Goal: Check status: Check status

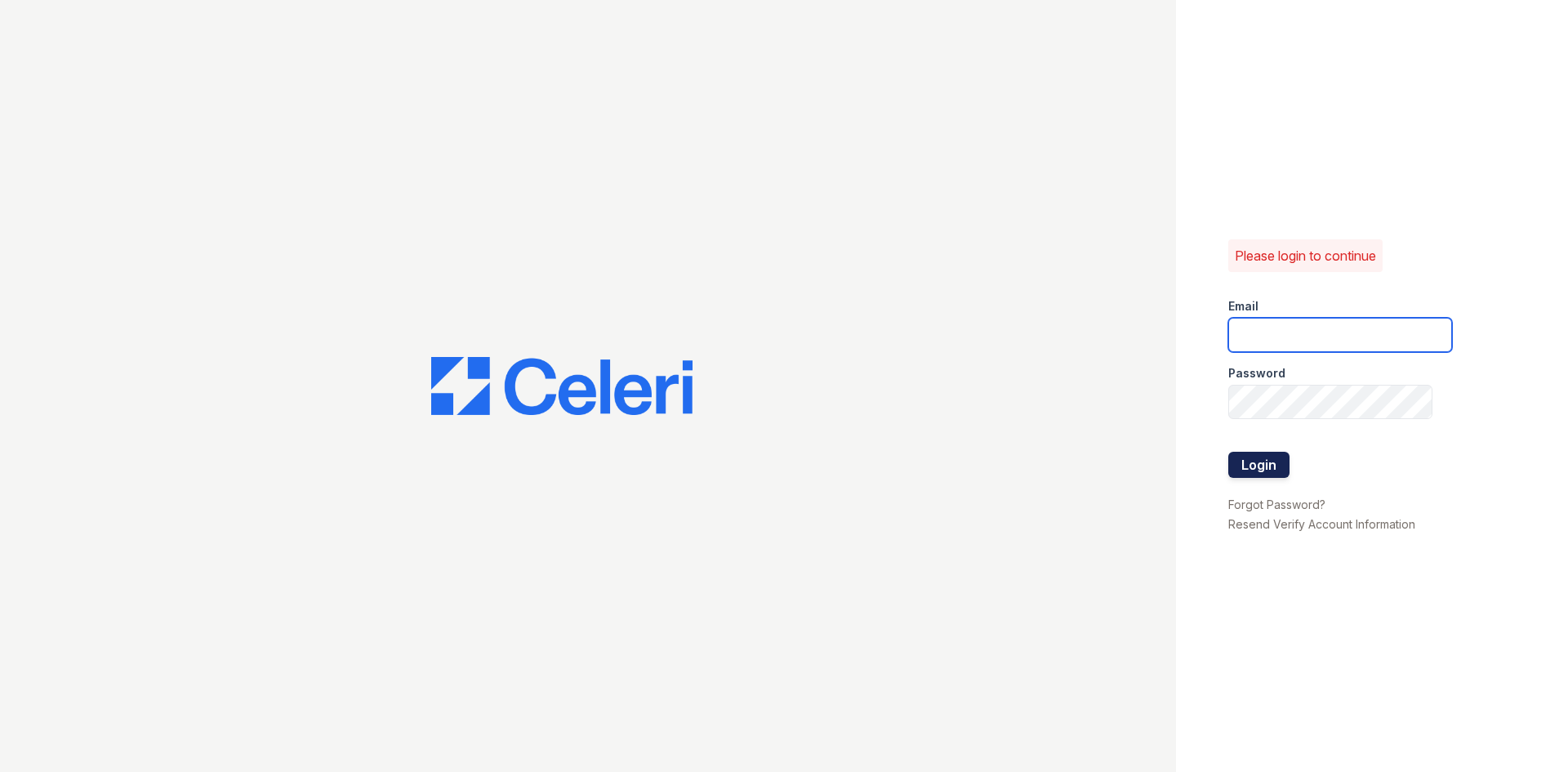
type input "renewonridgewoodtemp@trinity-pm.com"
click at [1258, 461] on button "Login" at bounding box center [1259, 464] width 62 height 26
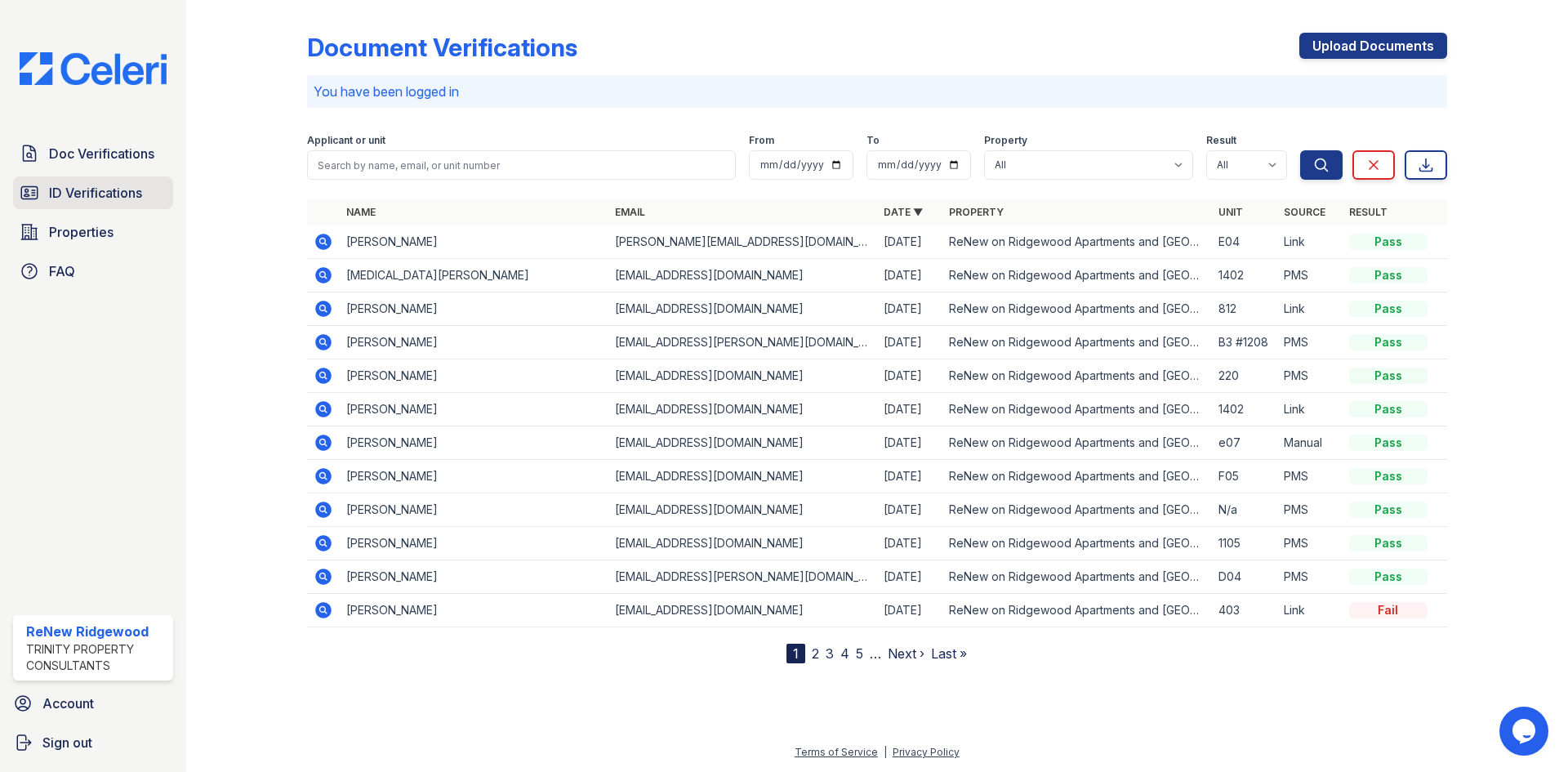
click at [78, 196] on span "ID Verifications" at bounding box center [95, 193] width 93 height 20
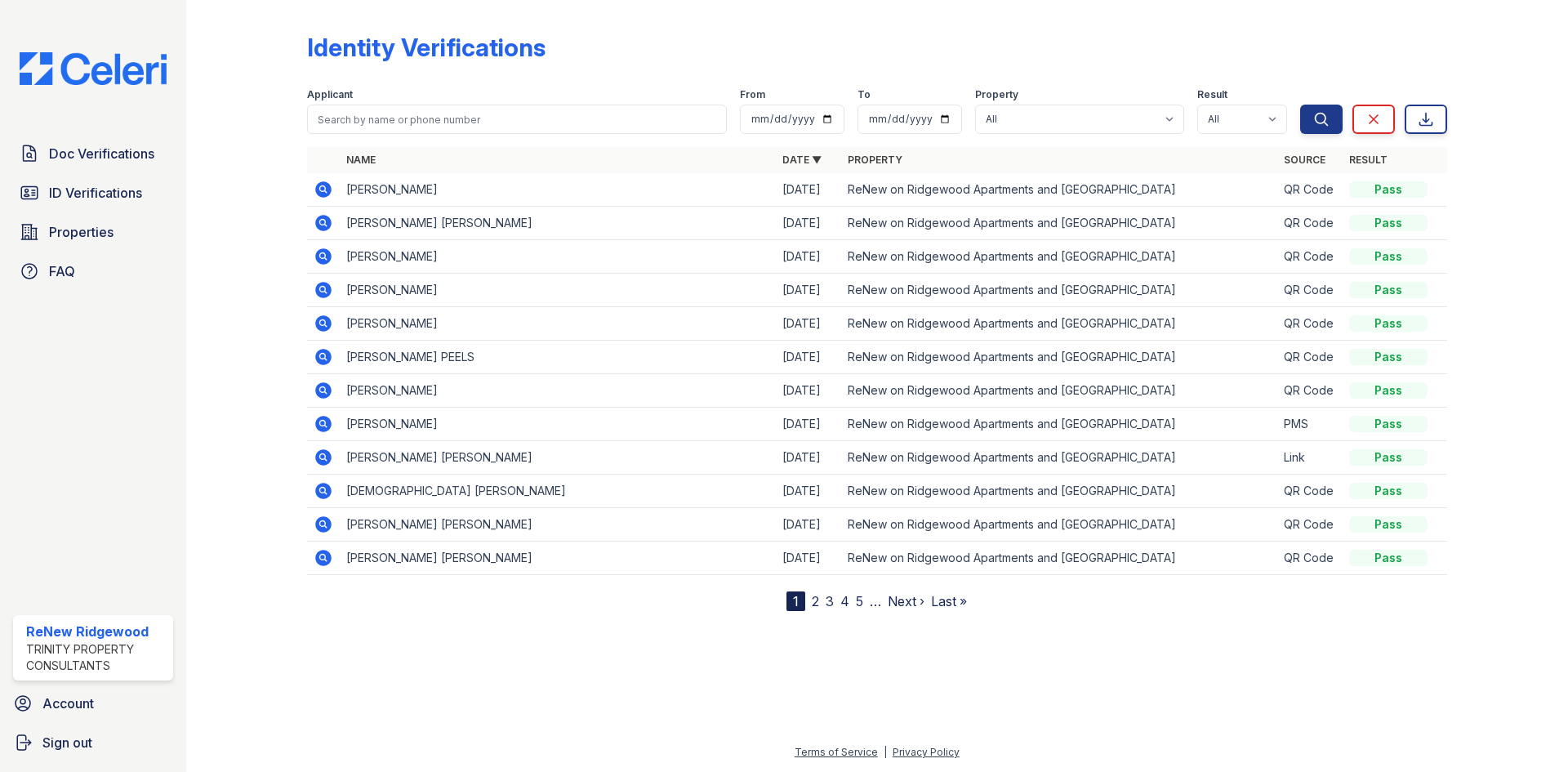
click at [320, 253] on icon at bounding box center [324, 256] width 16 height 16
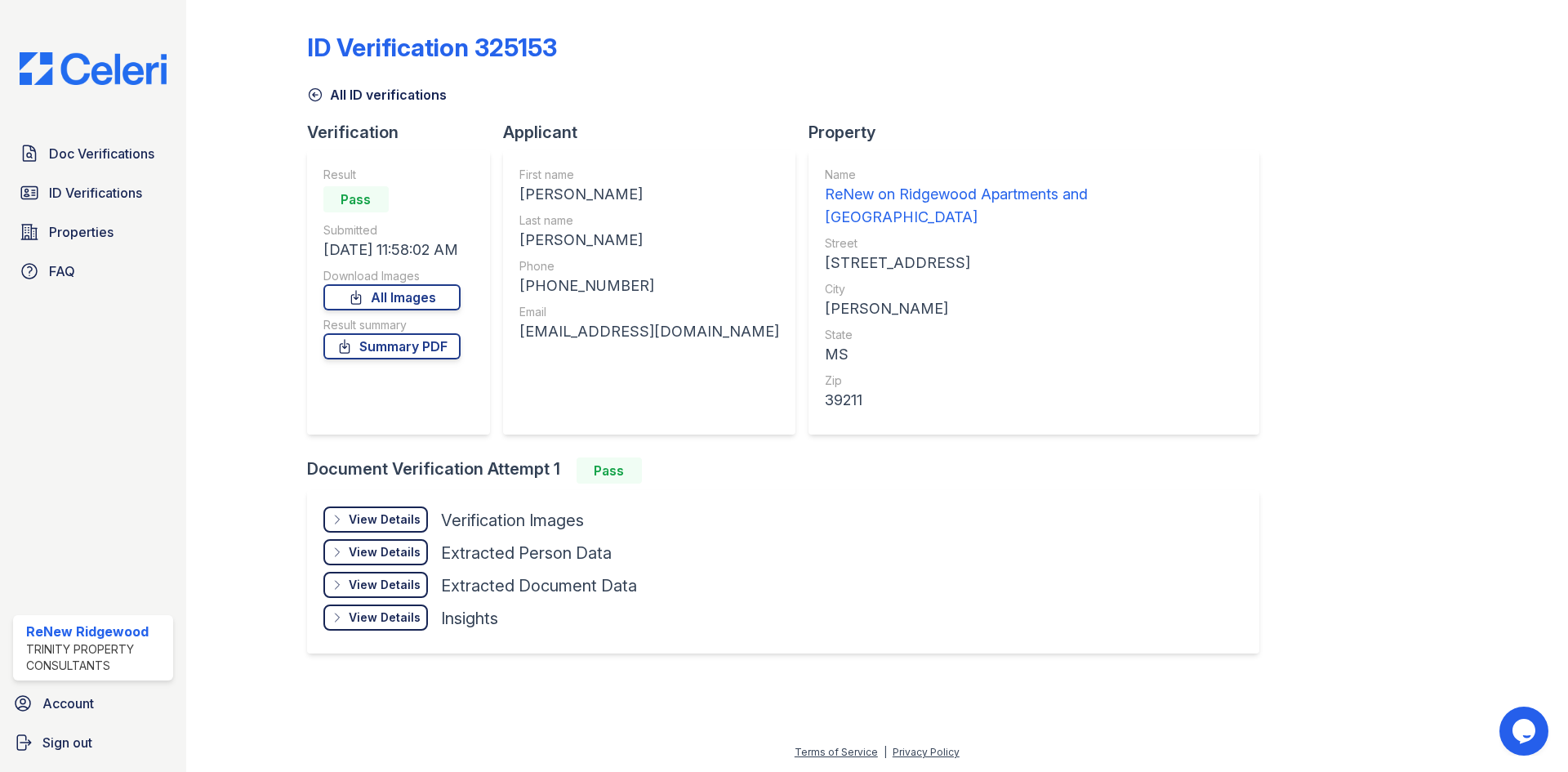
click at [378, 511] on div "View Details" at bounding box center [384, 519] width 71 height 16
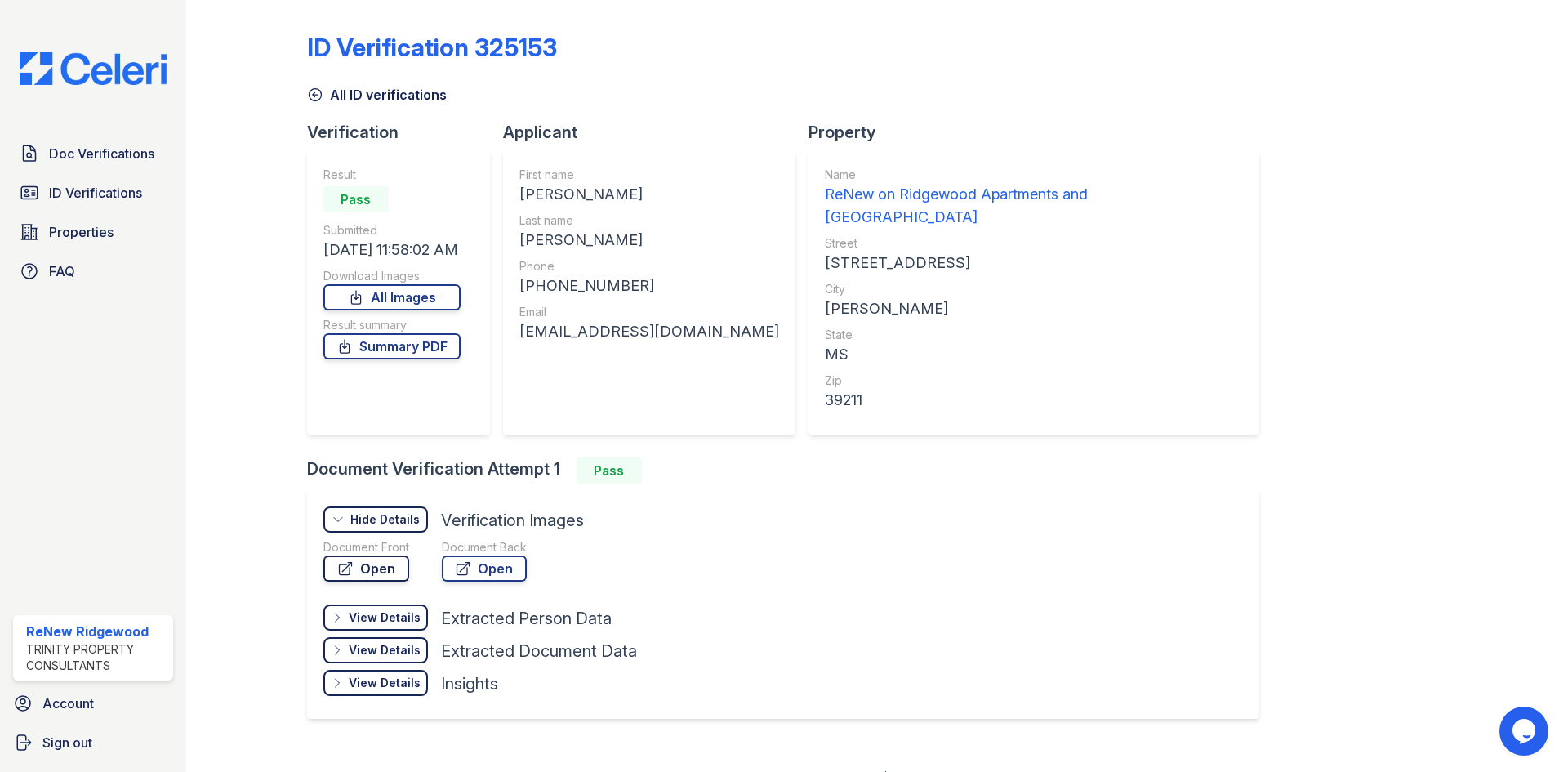
click at [366, 556] on link "Open" at bounding box center [366, 569] width 85 height 26
click at [66, 196] on span "ID Verifications" at bounding box center [95, 193] width 93 height 20
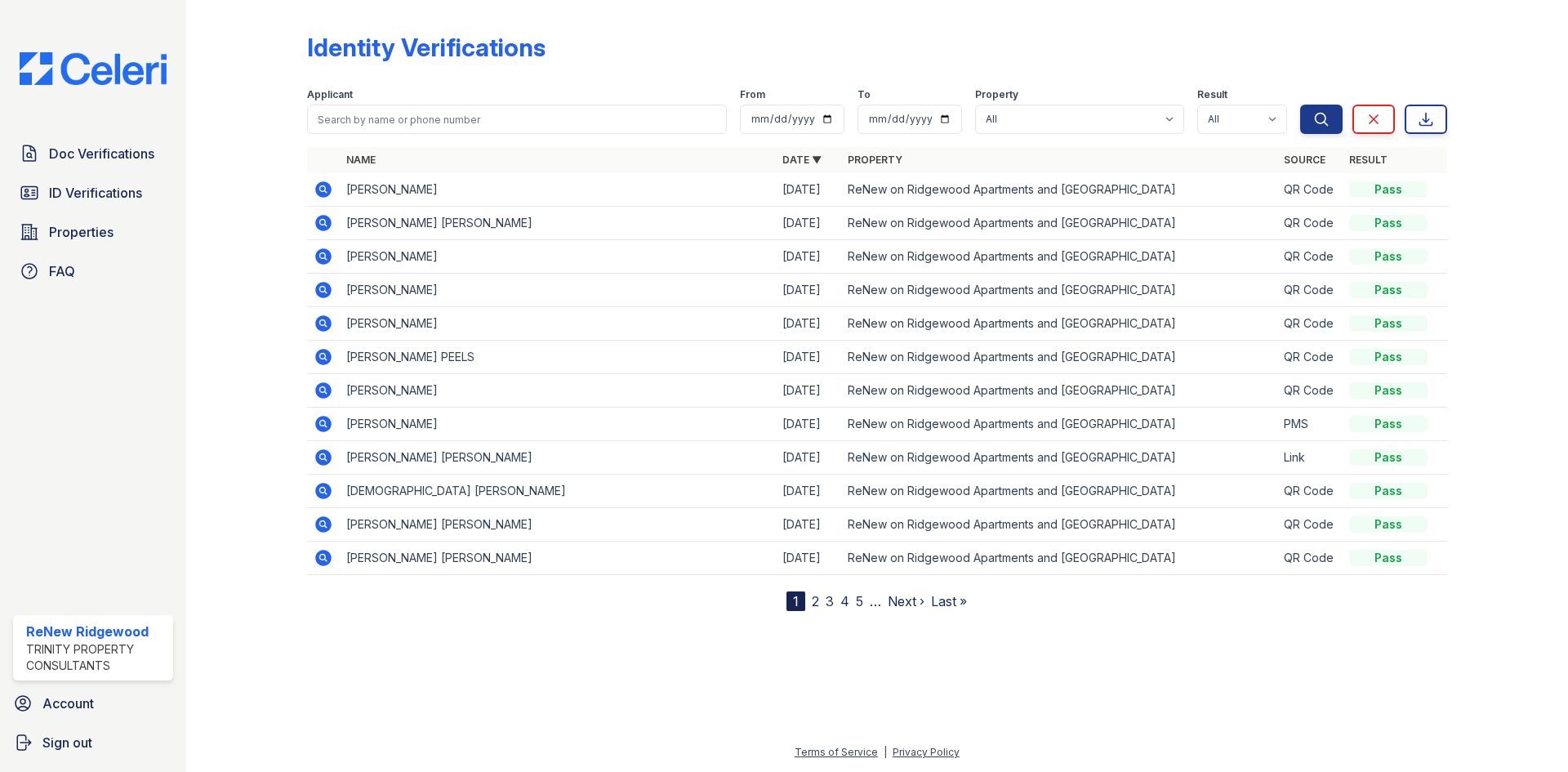
click at [326, 324] on icon at bounding box center [324, 323] width 16 height 16
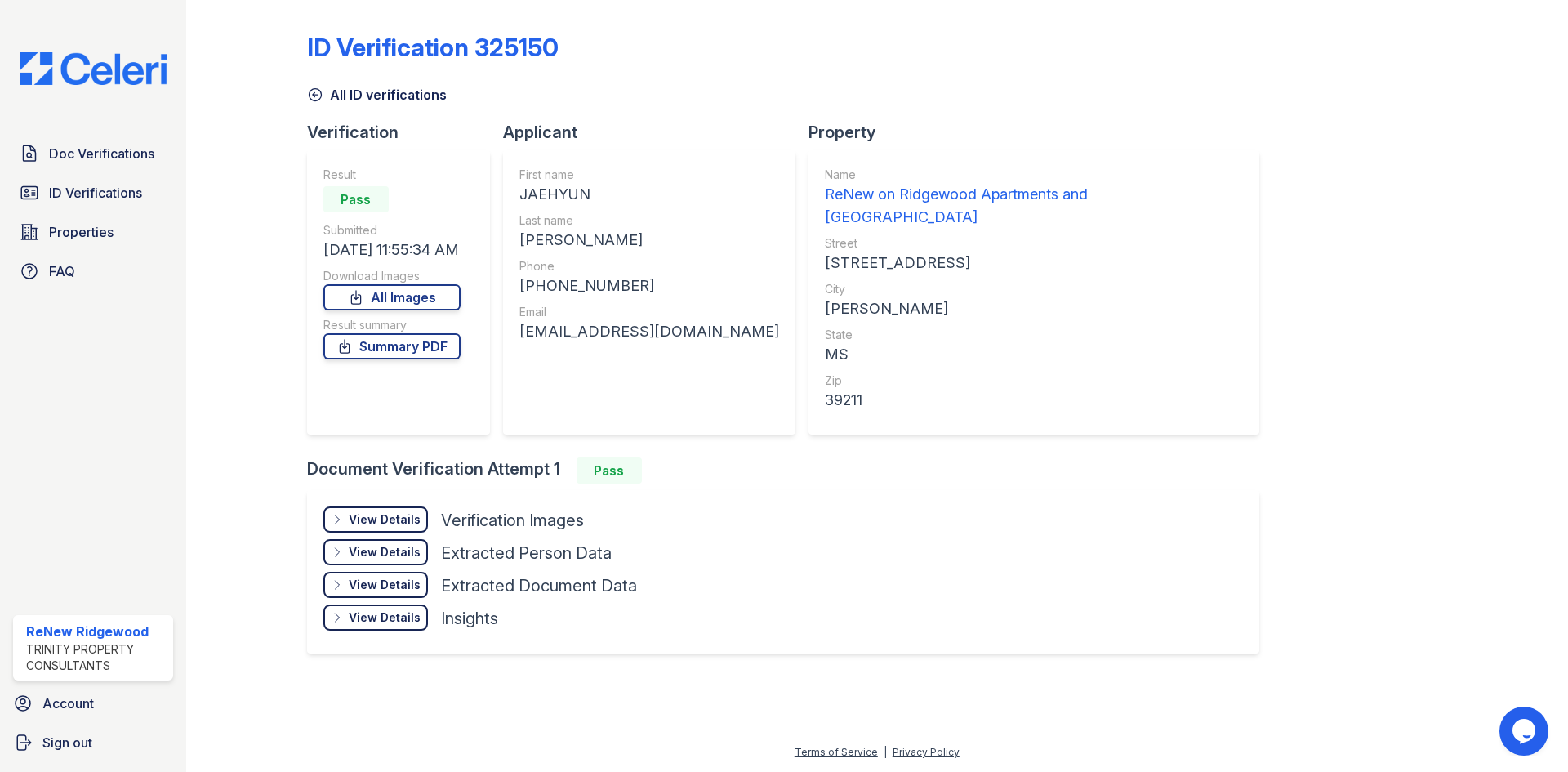
click at [371, 511] on div "View Details" at bounding box center [384, 519] width 71 height 16
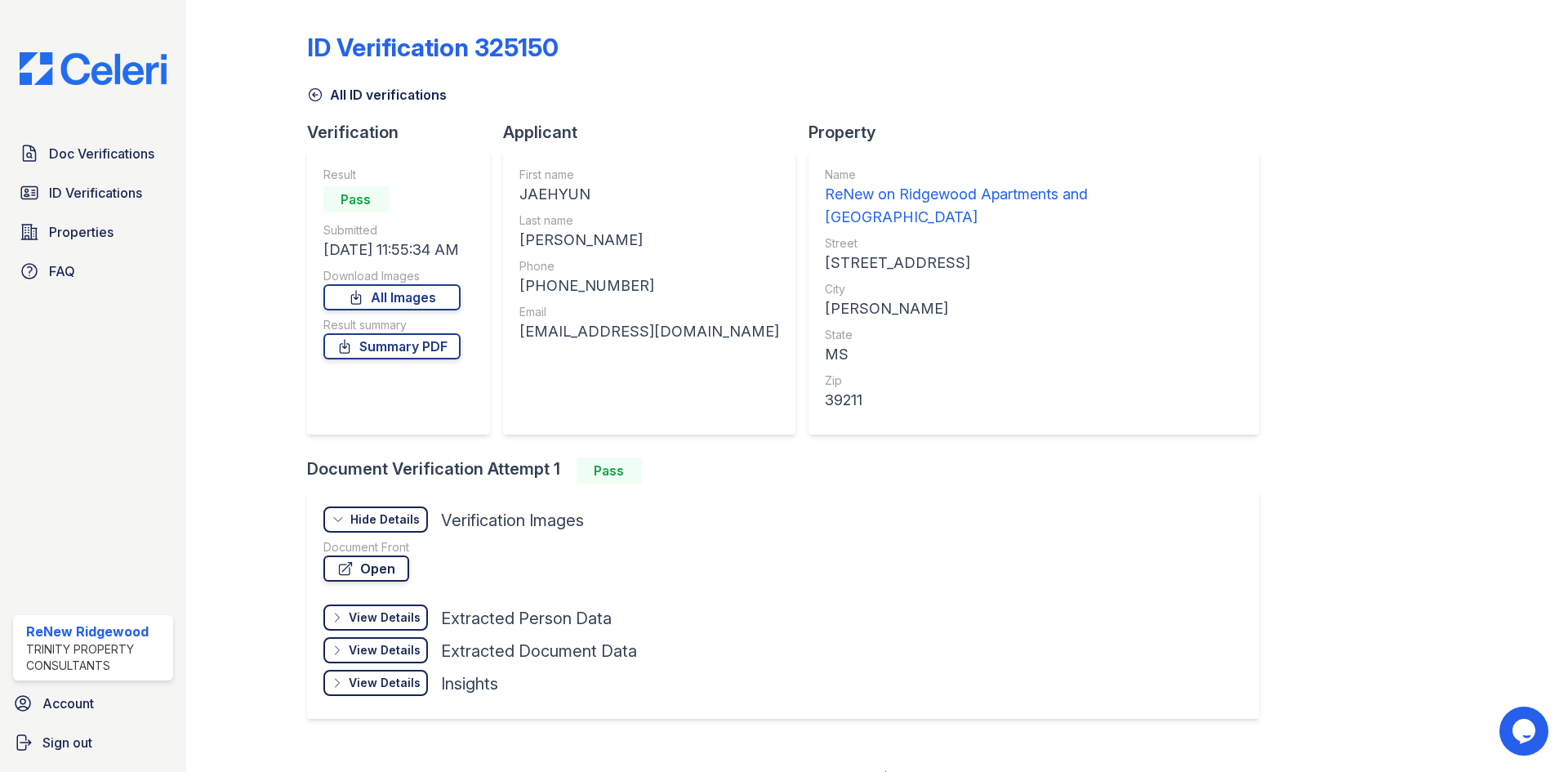
click at [371, 556] on link "Open" at bounding box center [366, 569] width 85 height 26
click at [78, 192] on span "ID Verifications" at bounding box center [95, 193] width 93 height 20
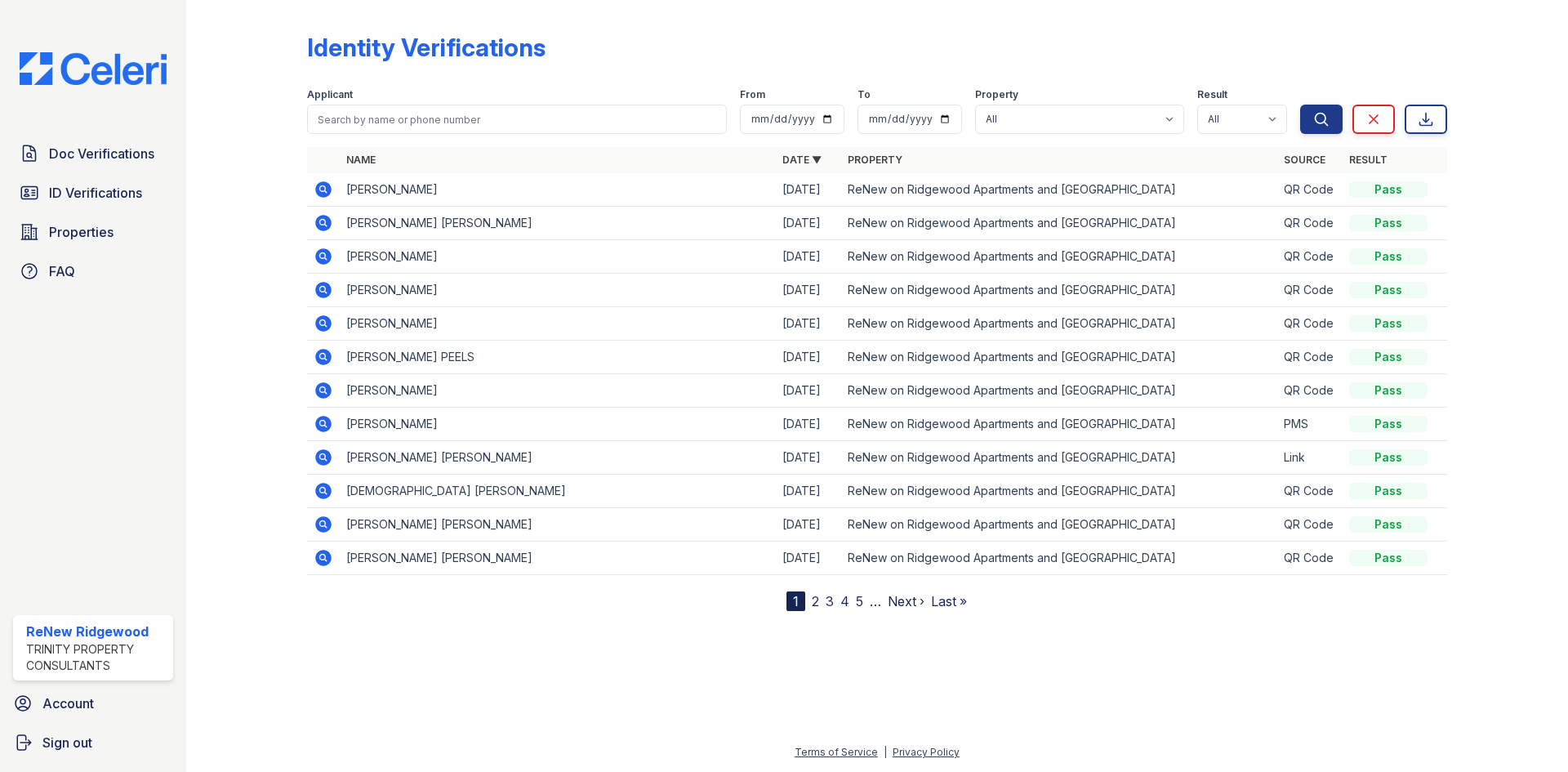
click at [322, 322] on icon at bounding box center [323, 322] width 4 height 4
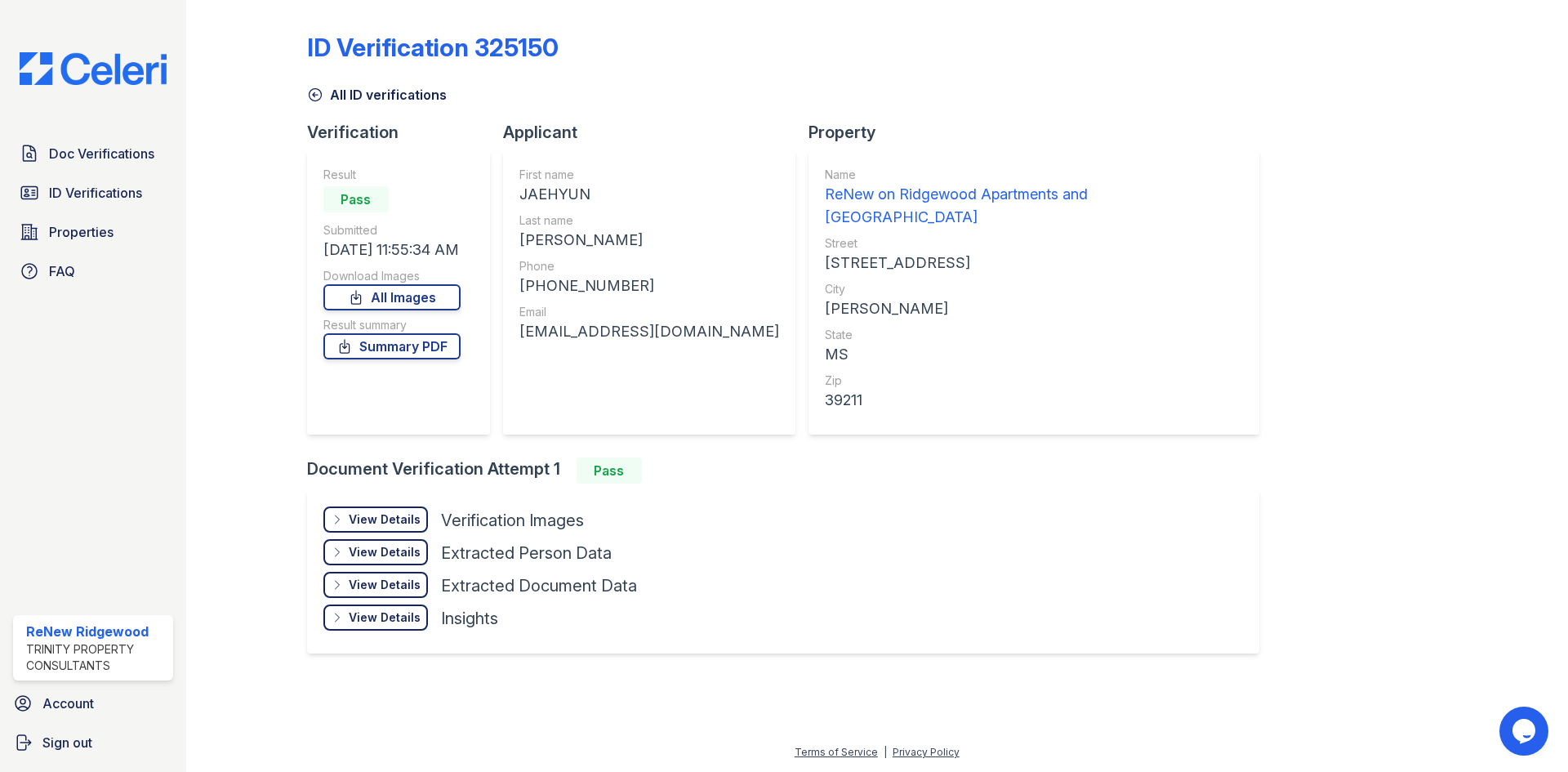
click at [367, 511] on div "View Details" at bounding box center [384, 519] width 71 height 16
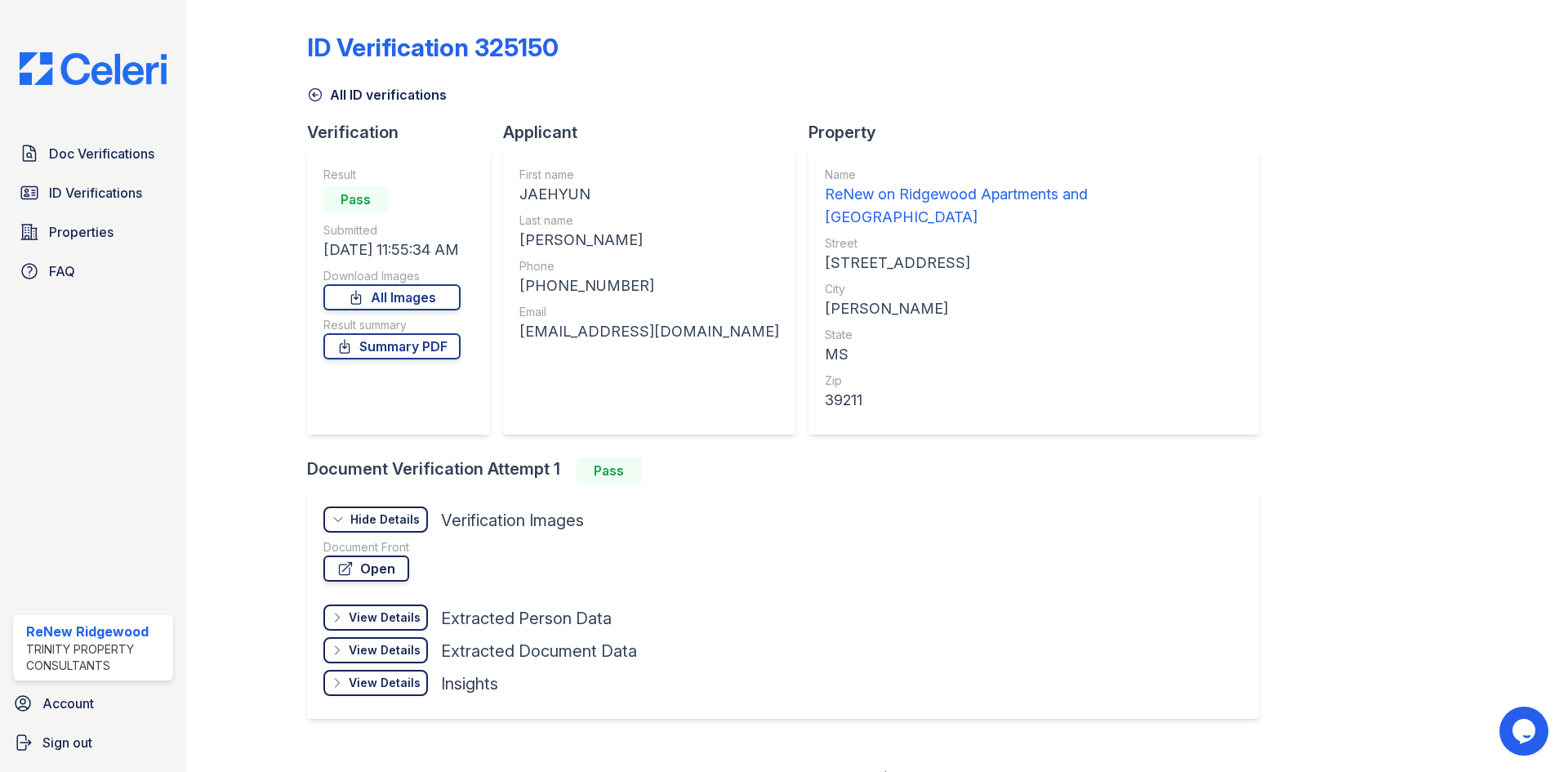
click at [363, 556] on link "Open" at bounding box center [366, 569] width 85 height 26
click at [99, 197] on span "ID Verifications" at bounding box center [95, 193] width 93 height 20
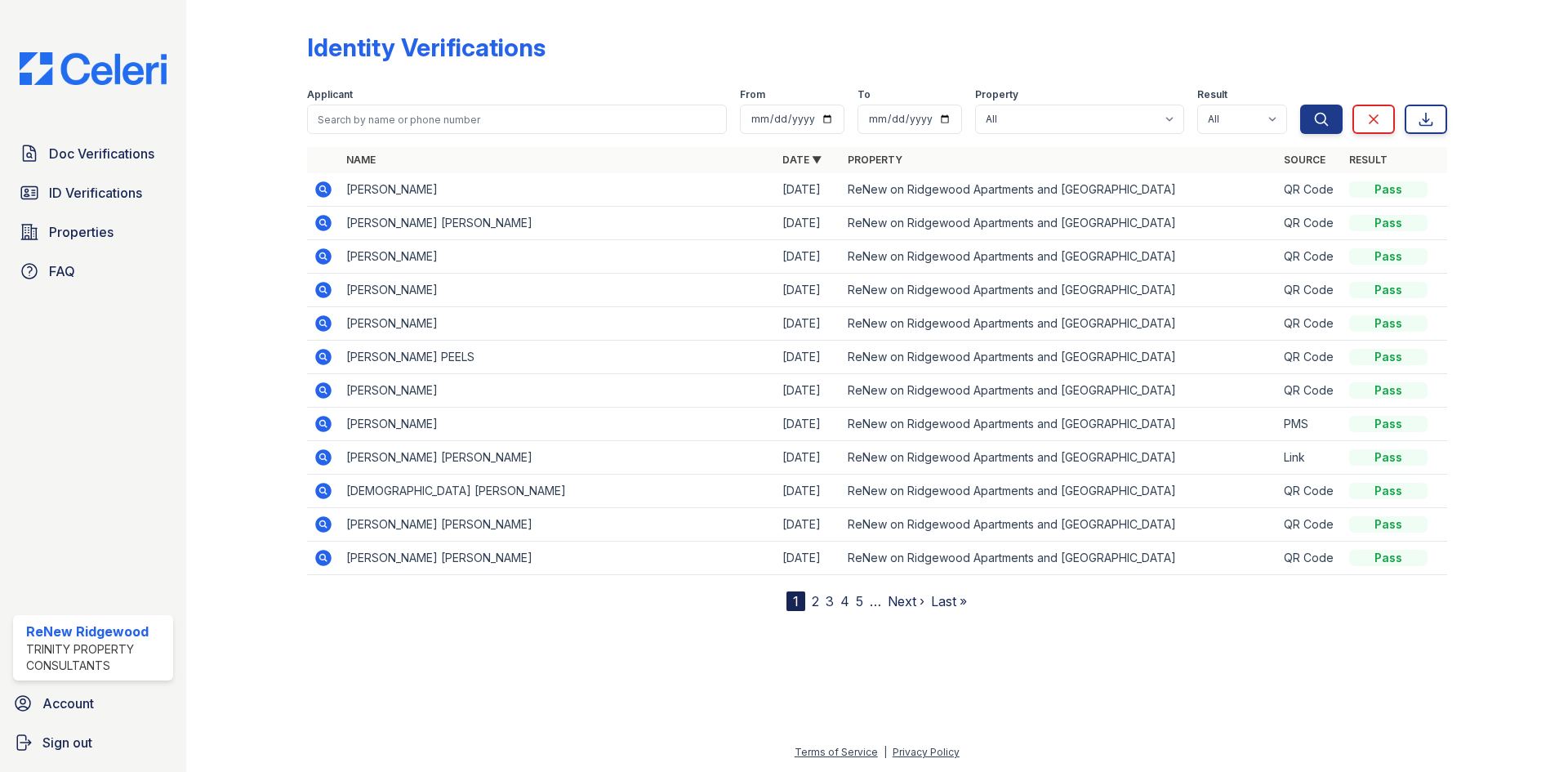
click at [319, 288] on icon at bounding box center [324, 290] width 16 height 16
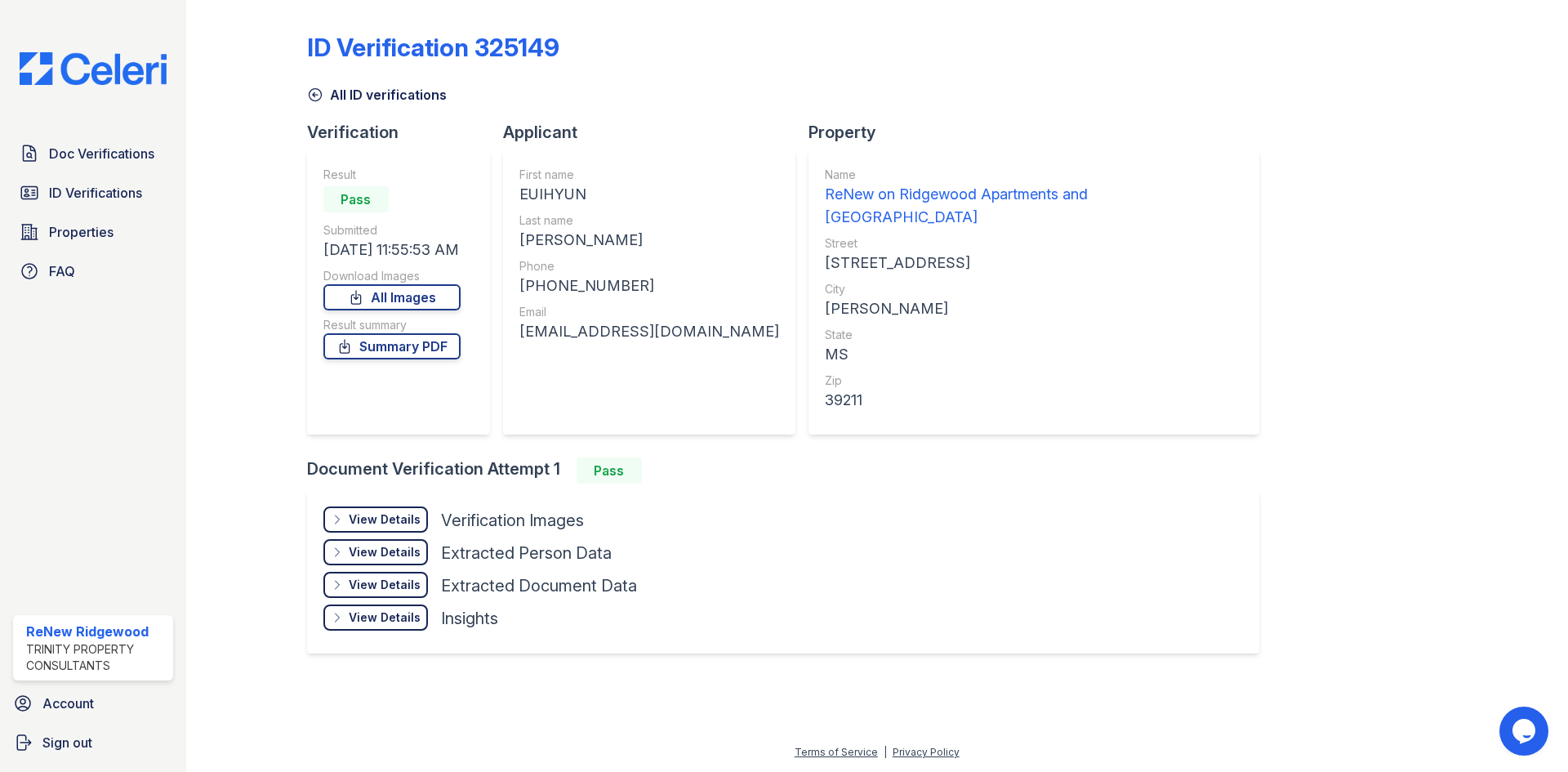
click at [375, 511] on div "View Details" at bounding box center [384, 519] width 71 height 16
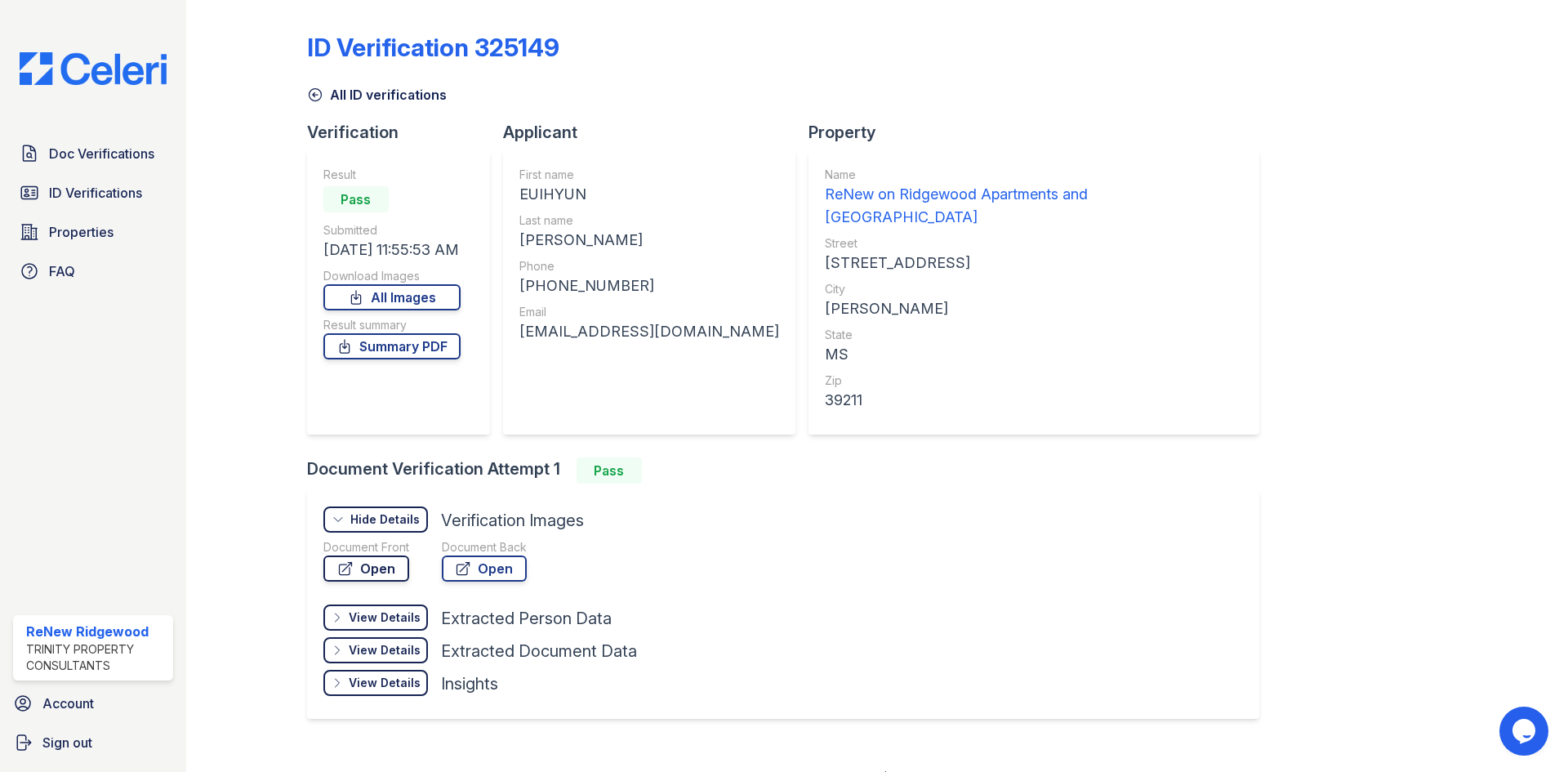
click at [379, 556] on link "Open" at bounding box center [366, 569] width 85 height 26
click at [63, 181] on link "ID Verifications" at bounding box center [92, 193] width 160 height 33
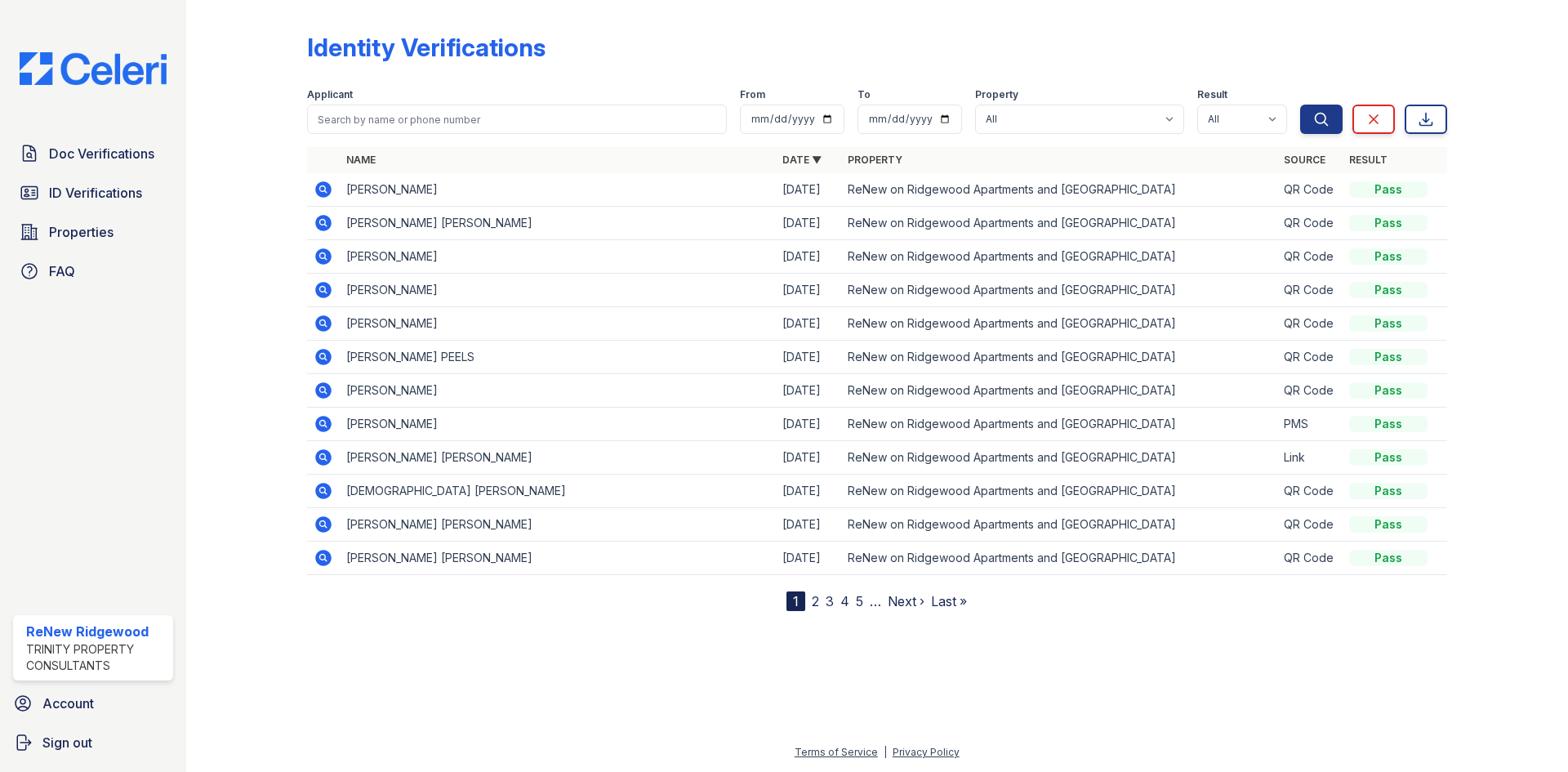
click at [324, 192] on icon at bounding box center [324, 190] width 20 height 20
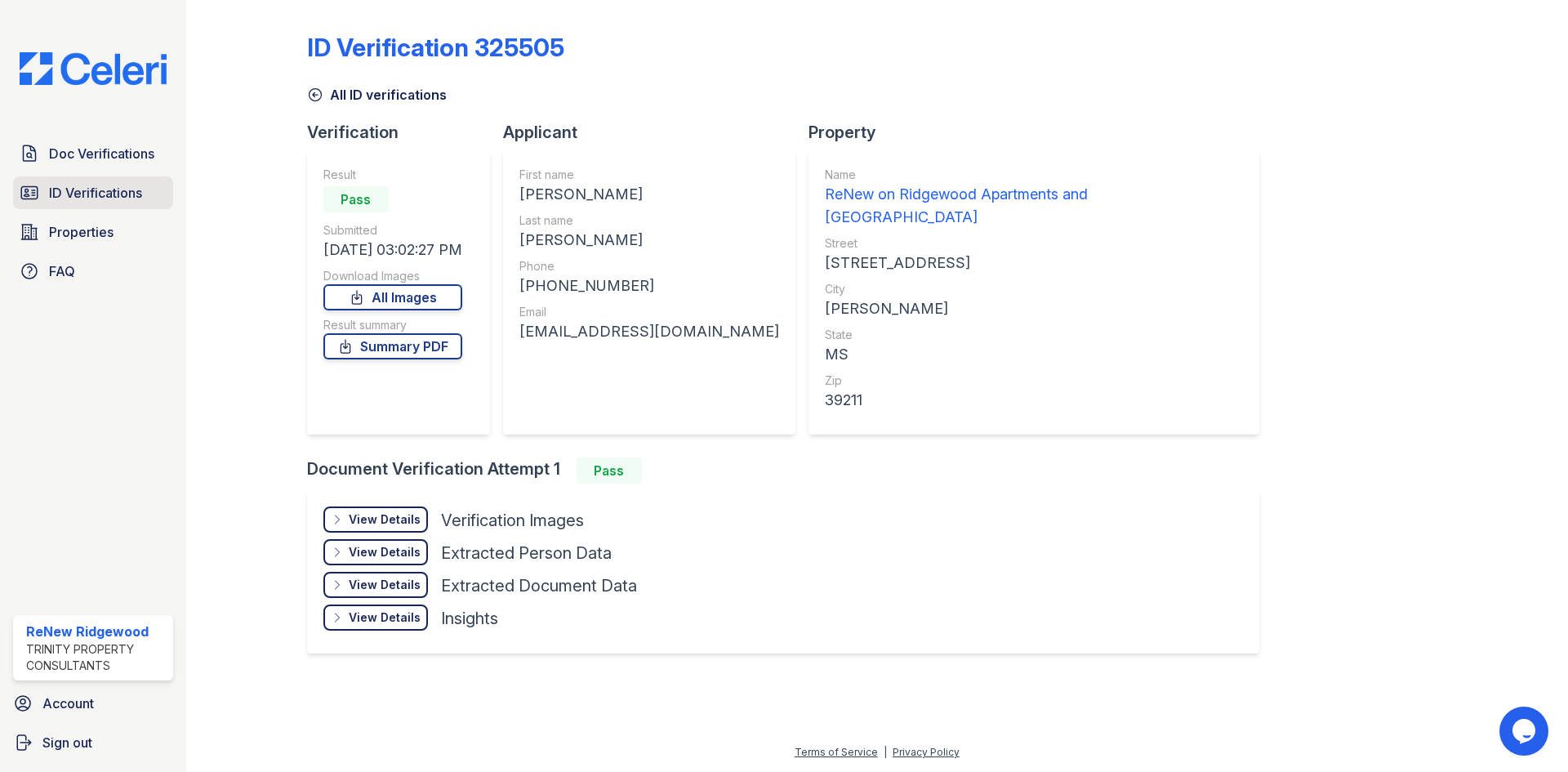
click at [104, 196] on span "ID Verifications" at bounding box center [95, 193] width 93 height 20
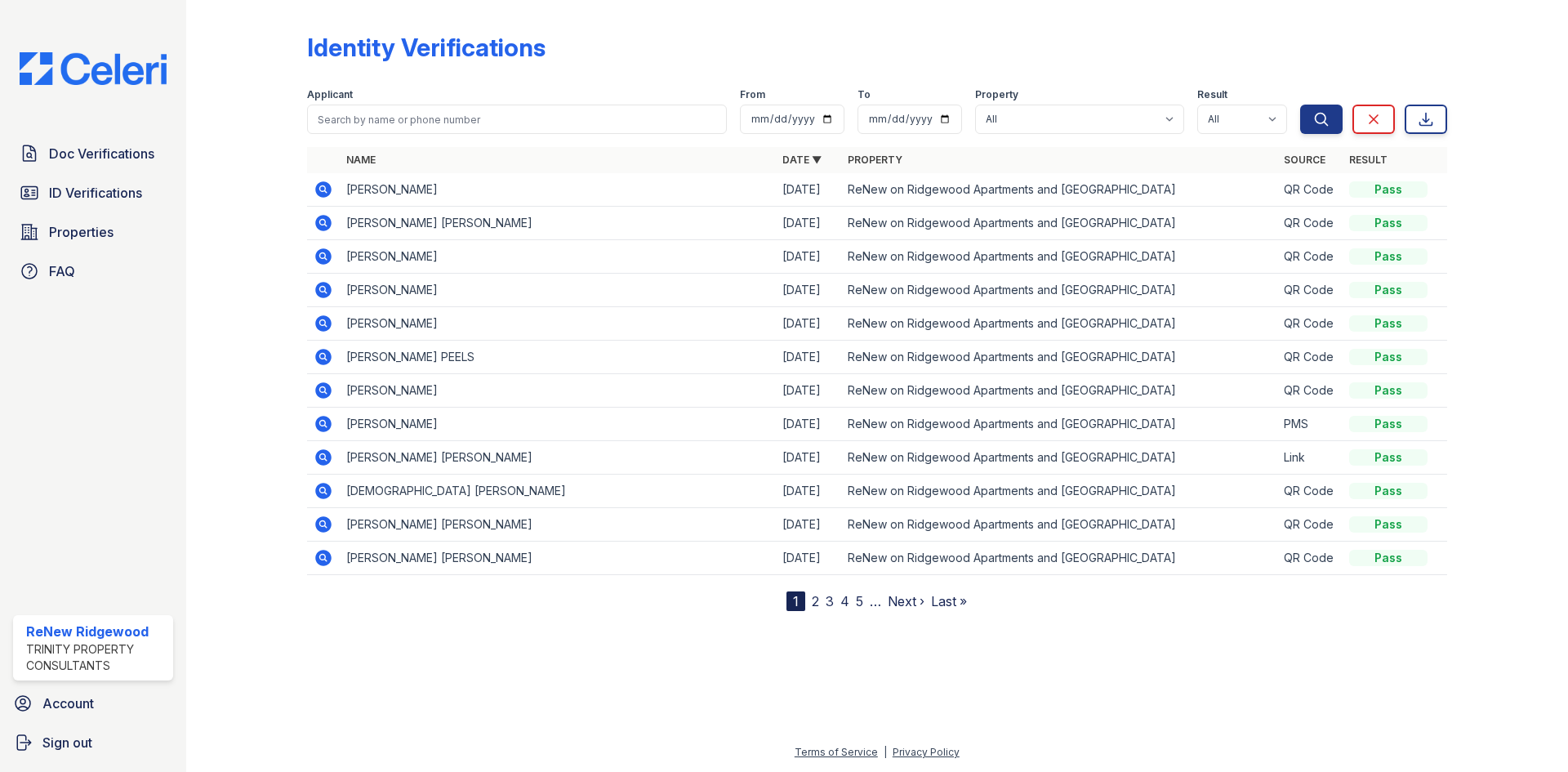
click at [325, 291] on icon at bounding box center [324, 290] width 20 height 20
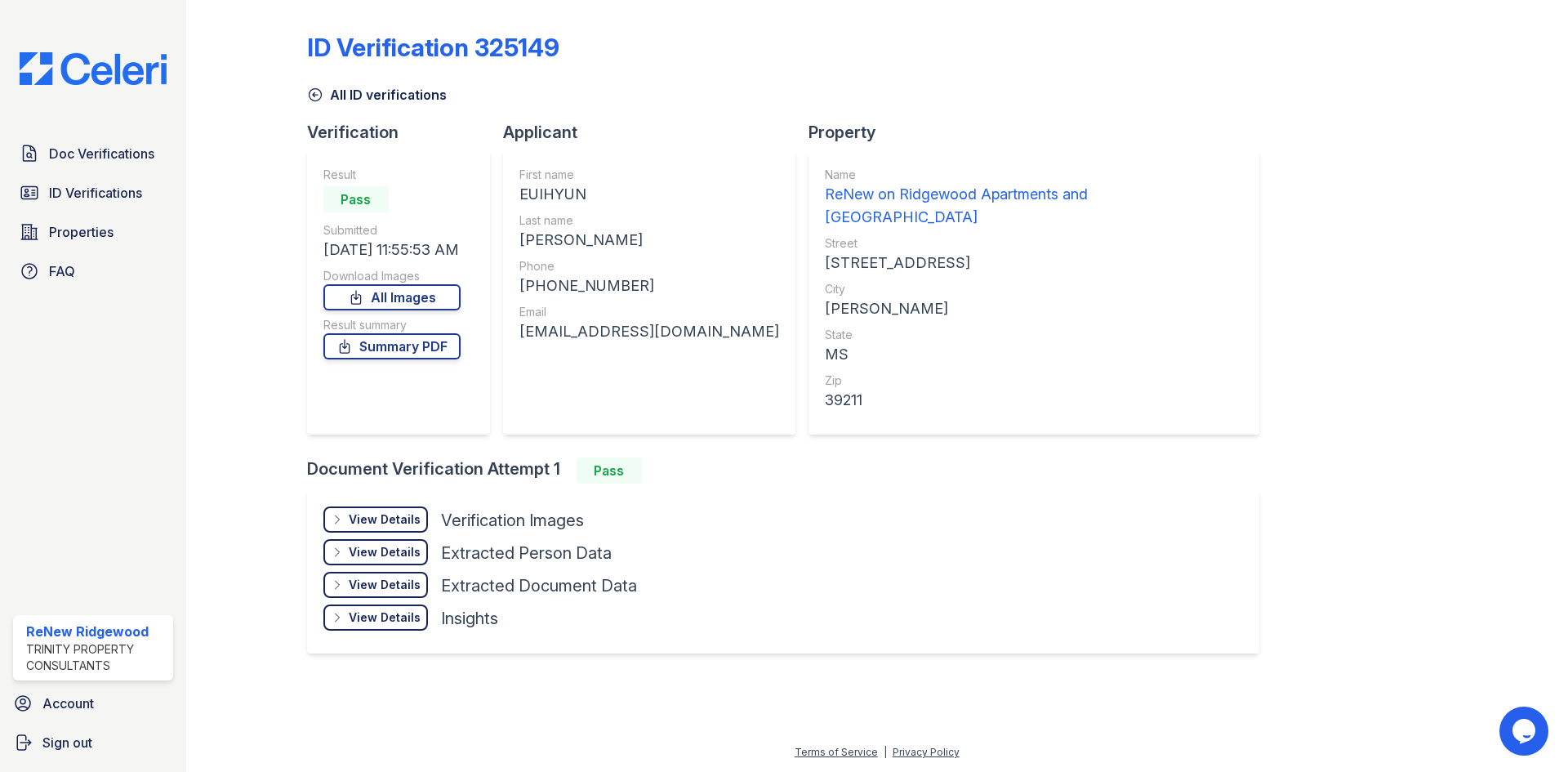
click at [390, 511] on div "View Details" at bounding box center [384, 519] width 71 height 16
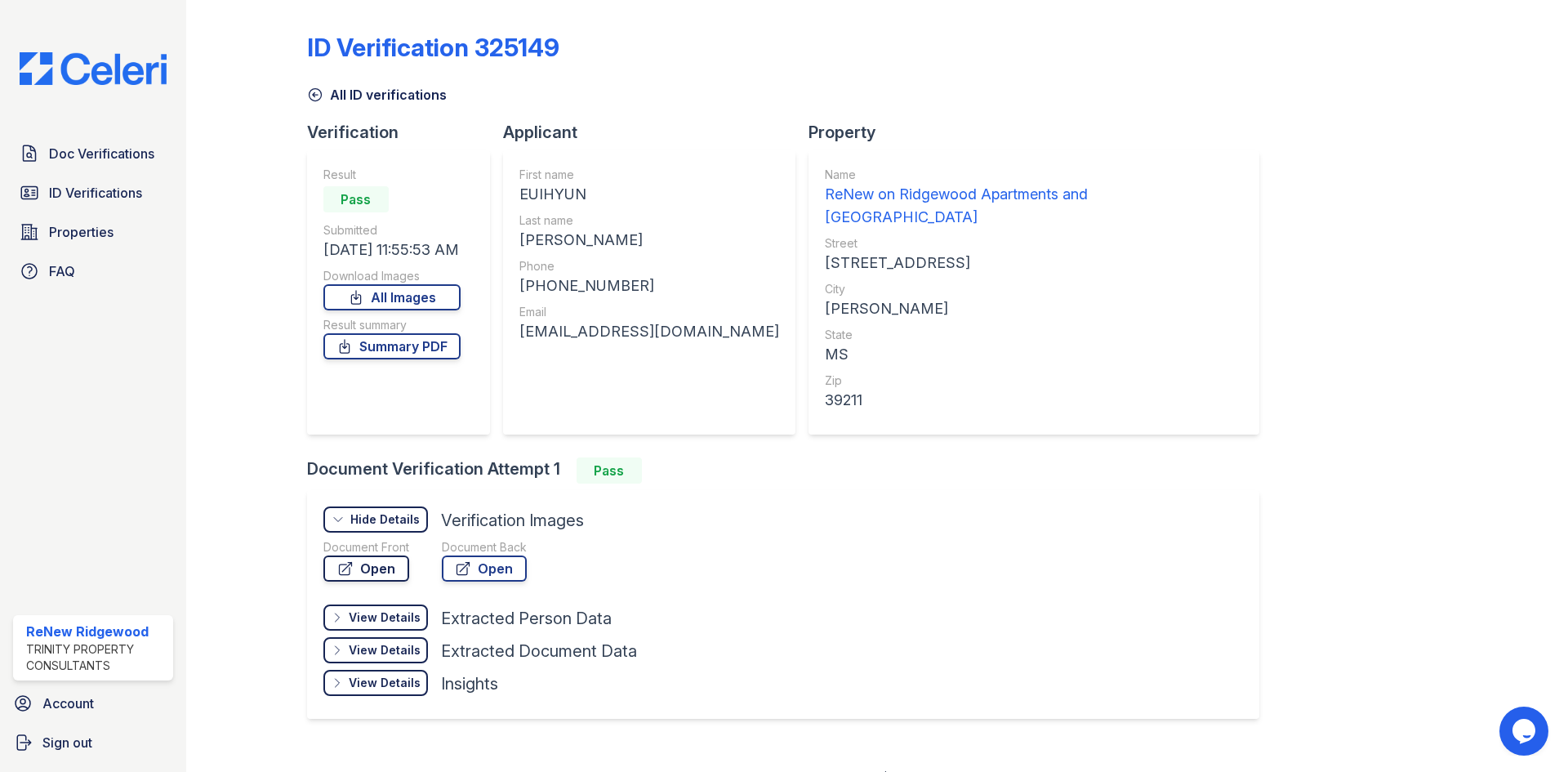
click at [375, 556] on link "Open" at bounding box center [366, 569] width 85 height 26
click at [124, 194] on span "ID Verifications" at bounding box center [95, 193] width 93 height 20
